Goal: Transaction & Acquisition: Purchase product/service

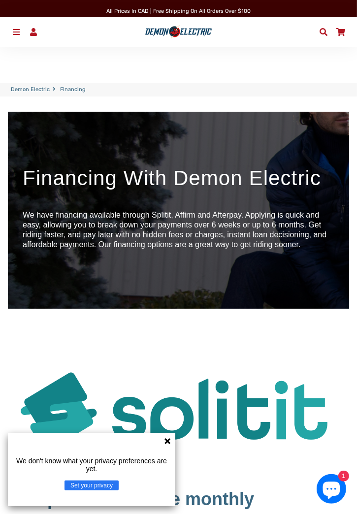
click at [170, 435] on div "We don't know what your privacy preferences are yet. Set your privacy" at bounding box center [91, 469] width 167 height 73
click at [170, 438] on icon at bounding box center [167, 441] width 8 height 8
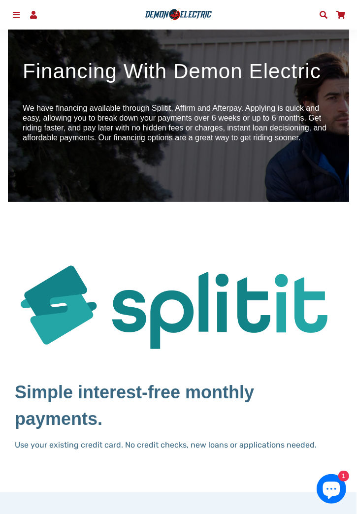
scroll to position [106, 0]
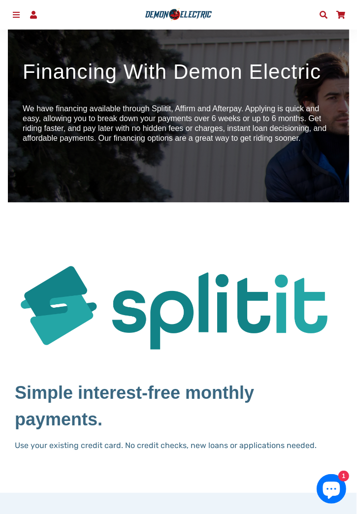
click at [11, 15] on span at bounding box center [16, 15] width 10 height 8
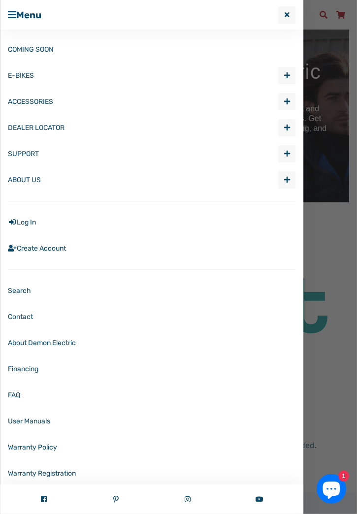
click at [39, 53] on link "COMING SOON" at bounding box center [151, 49] width 287 height 26
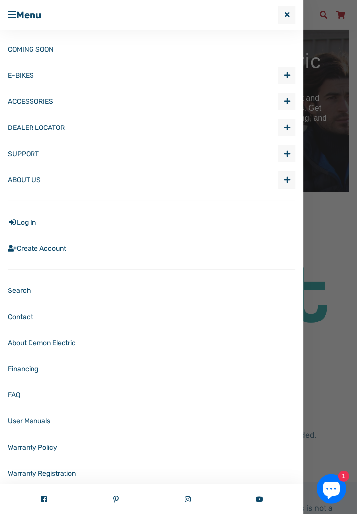
scroll to position [138, 0]
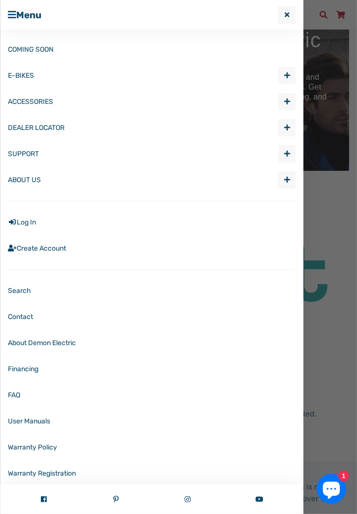
click at [31, 73] on link "E-BIKES" at bounding box center [143, 75] width 270 height 26
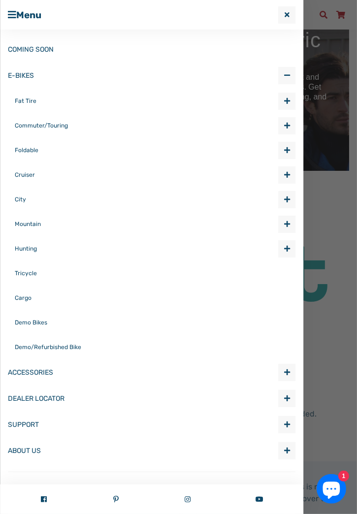
click at [349, 133] on div at bounding box center [178, 257] width 357 height 514
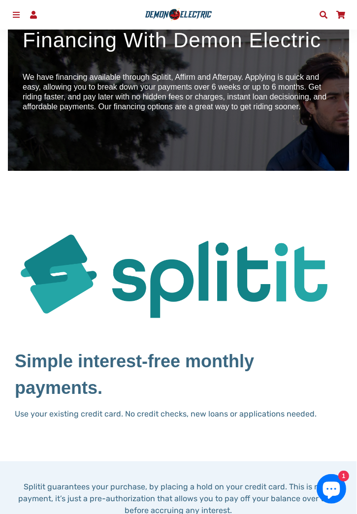
click at [316, 16] on link "Search" at bounding box center [323, 14] width 17 height 15
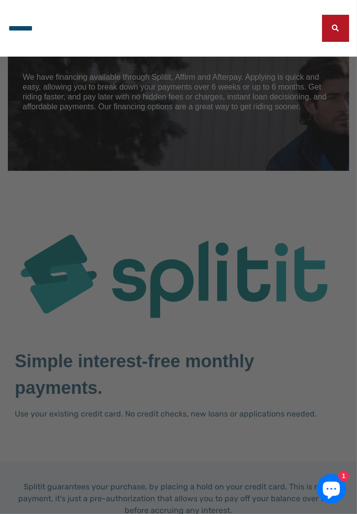
type input "*******"
click at [322, 15] on button "Search" at bounding box center [335, 28] width 27 height 27
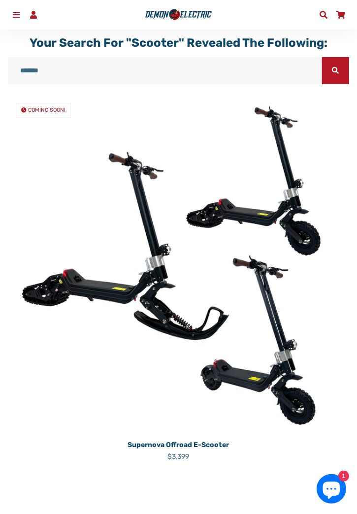
scroll to position [78, 0]
